Goal: Task Accomplishment & Management: Manage account settings

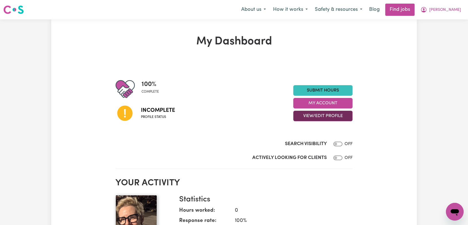
click at [325, 115] on button "View/Edit Profile" at bounding box center [322, 116] width 59 height 11
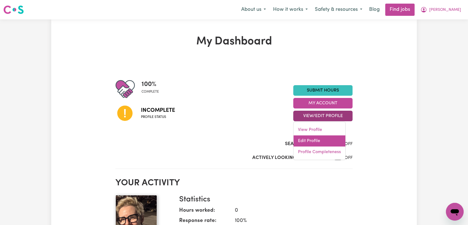
click at [332, 143] on link "Edit Profile" at bounding box center [320, 140] width 52 height 11
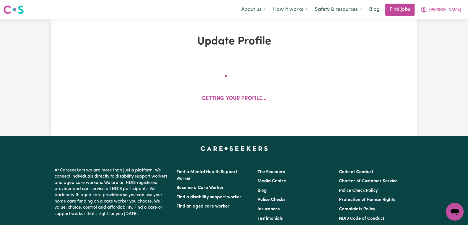
select select "[DEMOGRAPHIC_DATA] Citizen"
select select "Studying a healthcare related degree or qualification"
select select "65"
select select "85"
select select "100"
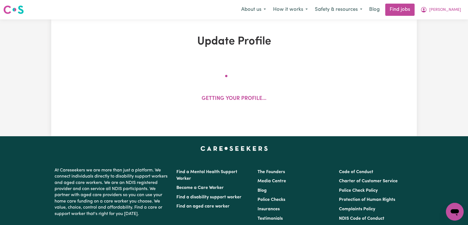
select select "110"
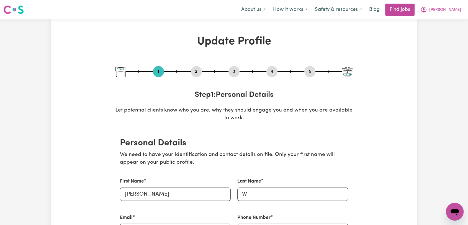
click at [308, 70] on button "5" at bounding box center [310, 71] width 11 height 7
select select "I am working in another industry"
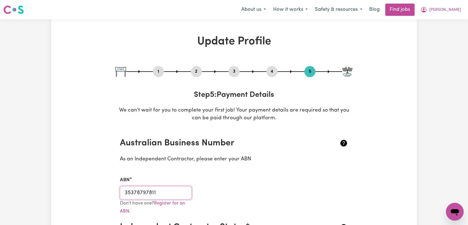
click at [144, 192] on input "35378797811" at bounding box center [156, 192] width 72 height 13
click at [196, 69] on button "2" at bounding box center [196, 71] width 11 height 7
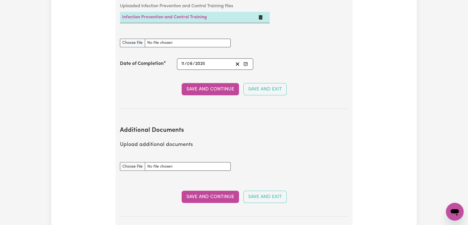
scroll to position [831, 0]
